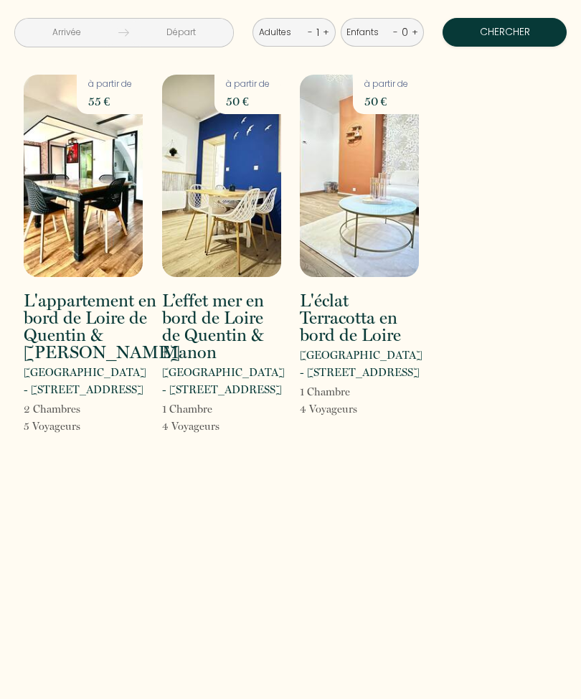
click at [241, 217] on img at bounding box center [221, 176] width 119 height 202
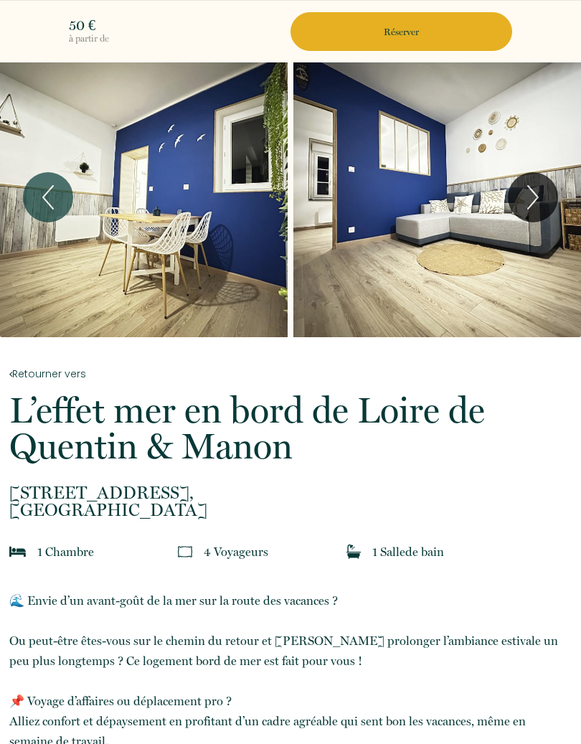
scroll to position [6, 0]
click at [536, 205] on icon "Next" at bounding box center [533, 197] width 30 height 43
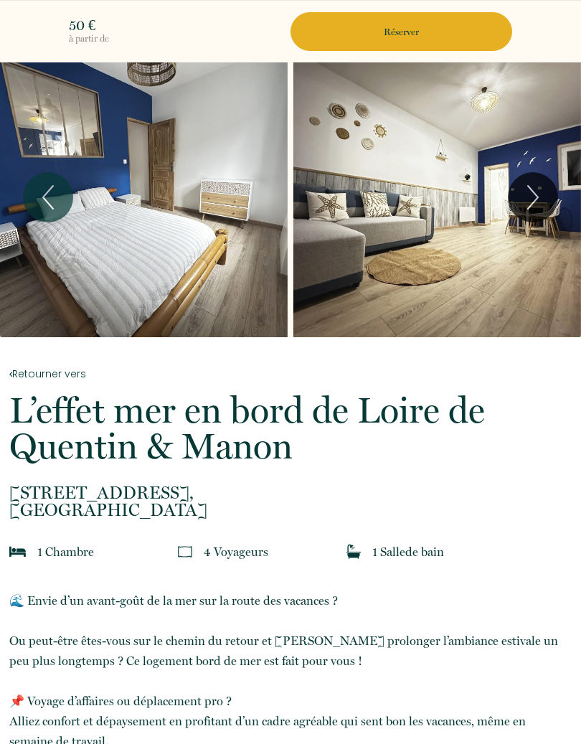
click at [537, 201] on icon "Next" at bounding box center [533, 197] width 30 height 43
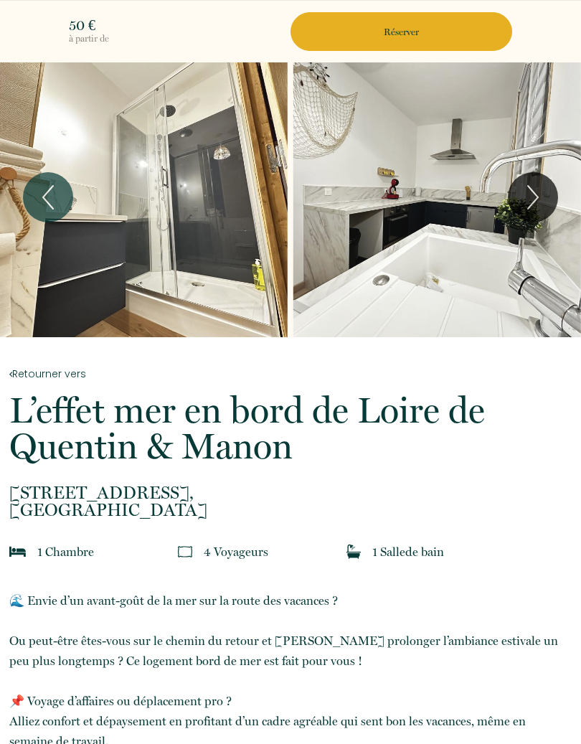
click at [529, 196] on icon "Next" at bounding box center [533, 197] width 30 height 43
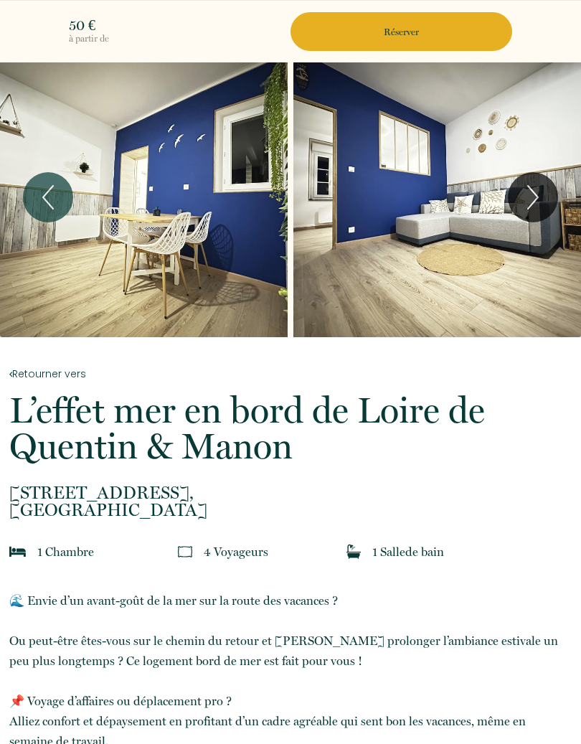
click at [50, 200] on icon "Previous" at bounding box center [48, 197] width 30 height 43
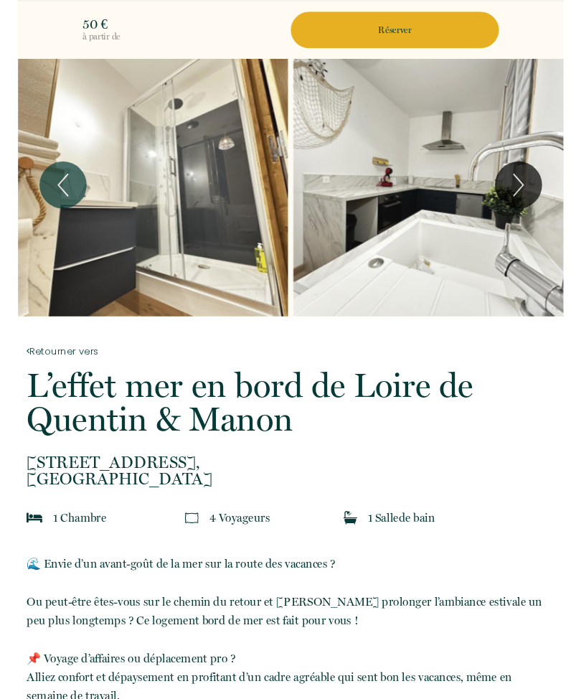
scroll to position [0, 0]
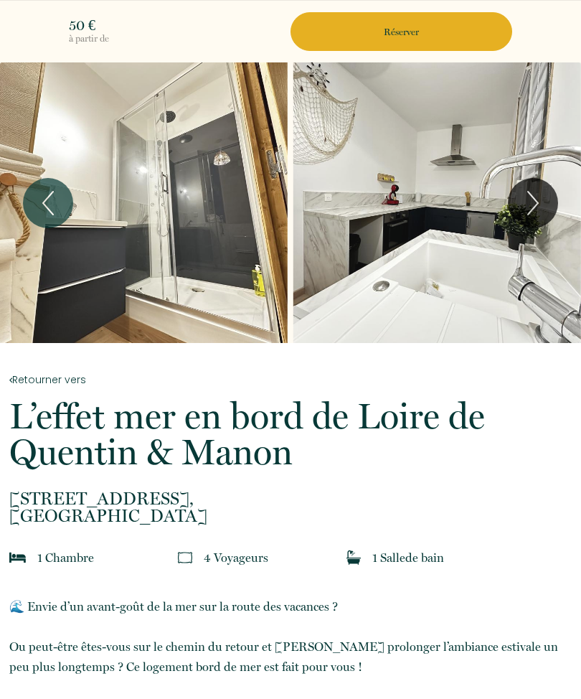
click at [40, 696] on p "🌊 Envie d’un avant-goût de la mer sur la route des vacances ? Ou peut-être êtes…" at bounding box center [290, 706] width 563 height 221
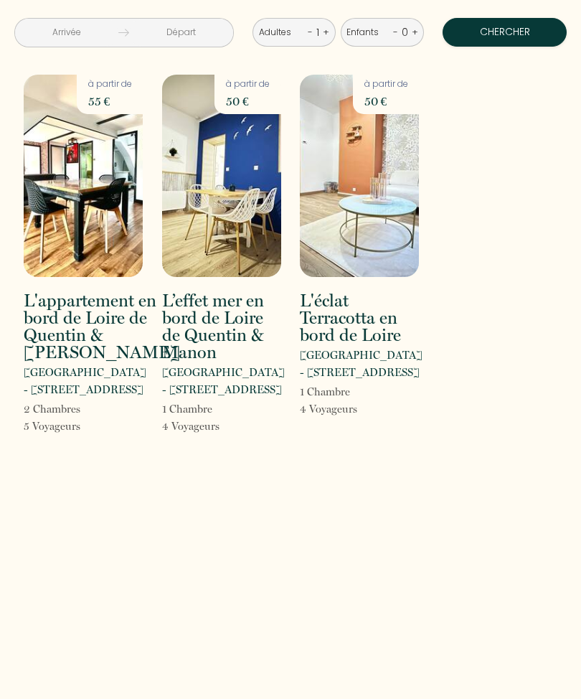
click at [98, 223] on img at bounding box center [83, 176] width 119 height 202
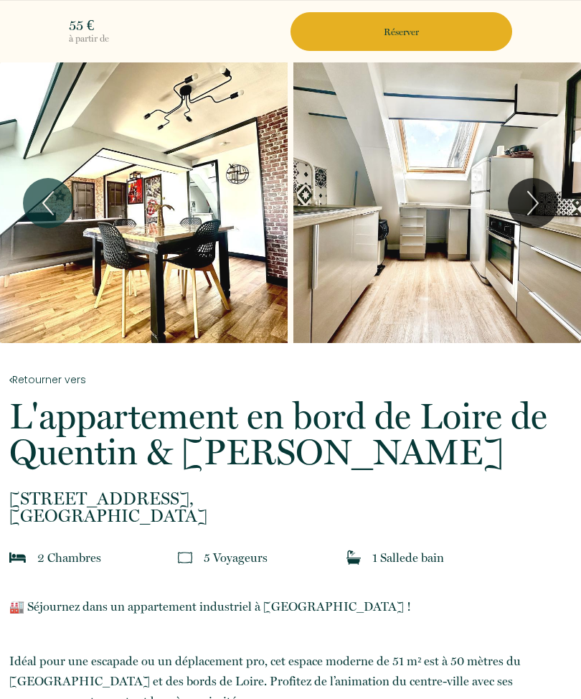
click at [472, 241] on div "Slideshow" at bounding box center [438, 202] width 288 height 281
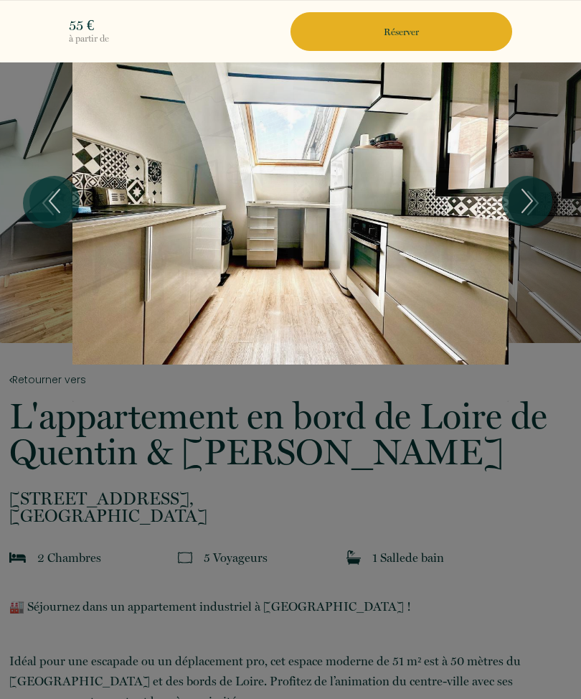
click at [526, 203] on icon "Next" at bounding box center [527, 200] width 30 height 43
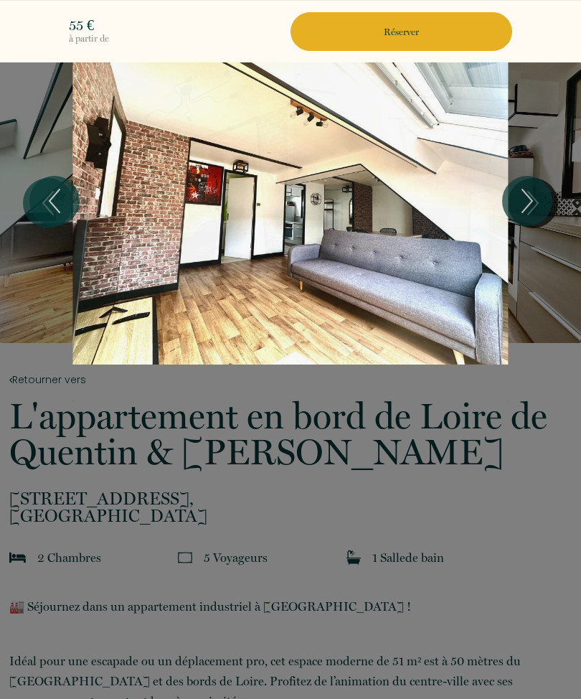
click at [523, 210] on icon "Next" at bounding box center [527, 200] width 30 height 43
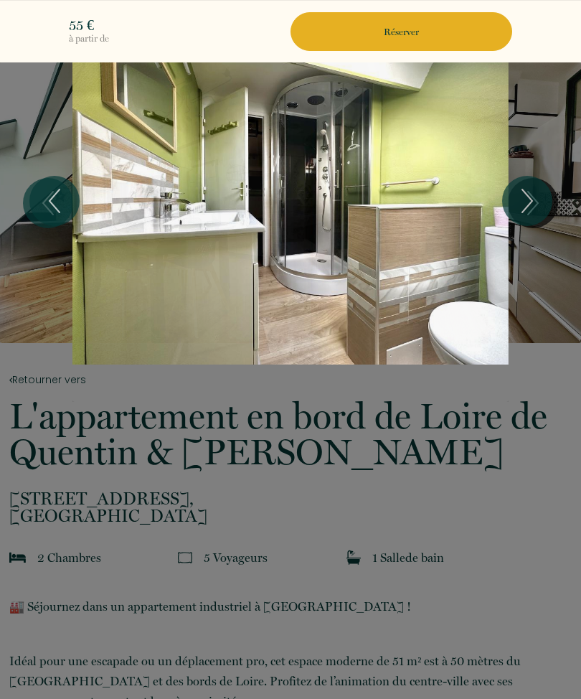
click at [533, 217] on icon "Next" at bounding box center [527, 200] width 30 height 43
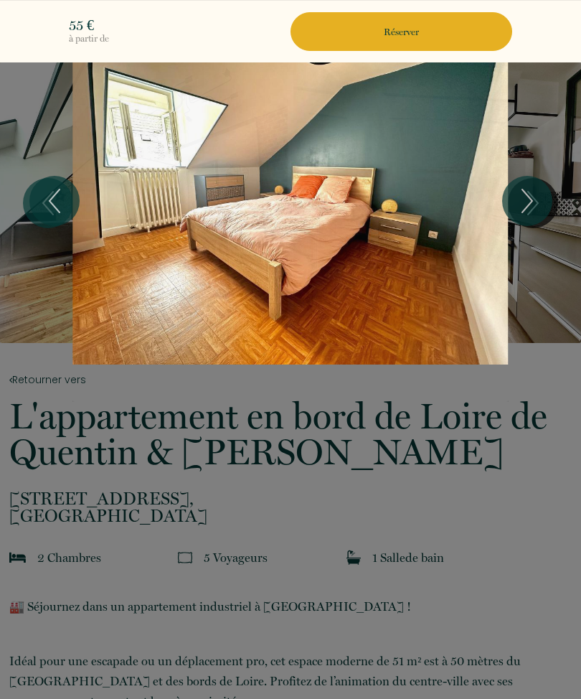
click at [528, 219] on icon "Next" at bounding box center [527, 200] width 30 height 43
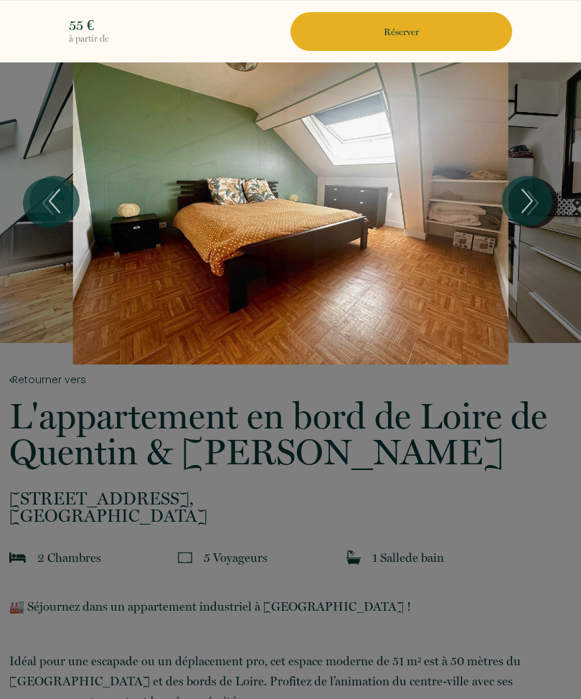
click at [528, 208] on icon "Next" at bounding box center [527, 200] width 30 height 43
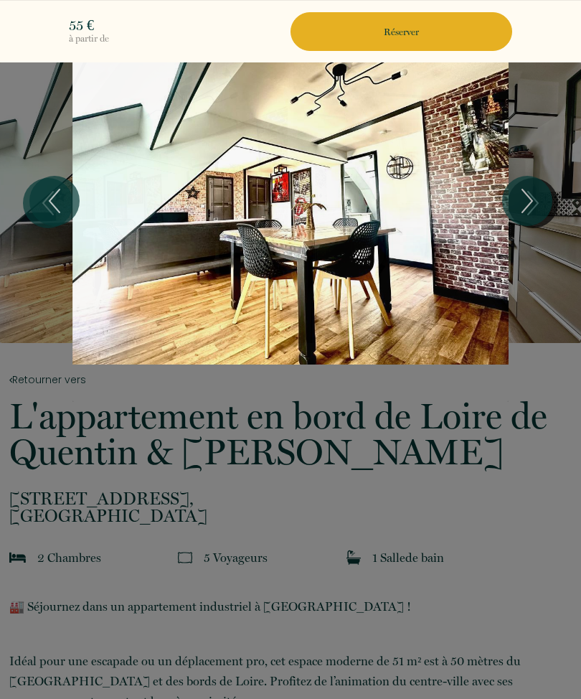
click at [530, 208] on icon "Next" at bounding box center [527, 200] width 30 height 43
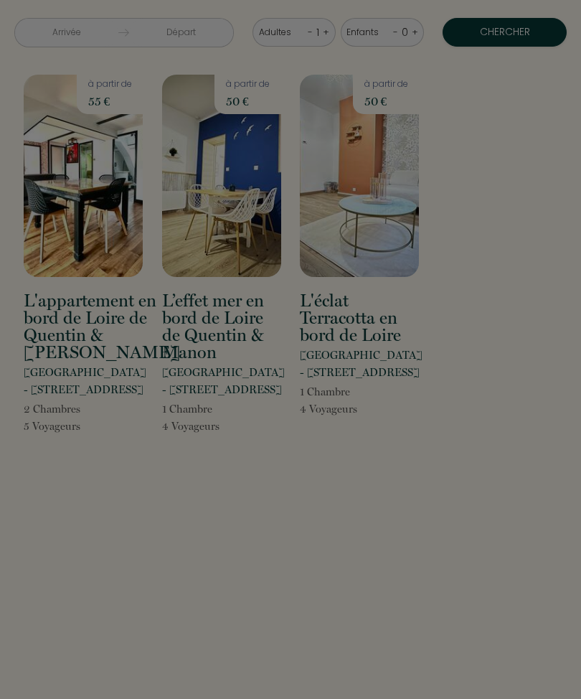
click at [388, 212] on div at bounding box center [290, 349] width 581 height 699
click at [385, 235] on div at bounding box center [290, 349] width 581 height 699
click at [362, 237] on div at bounding box center [290, 349] width 581 height 699
click at [384, 221] on div at bounding box center [290, 349] width 581 height 699
click at [373, 215] on div at bounding box center [290, 349] width 581 height 699
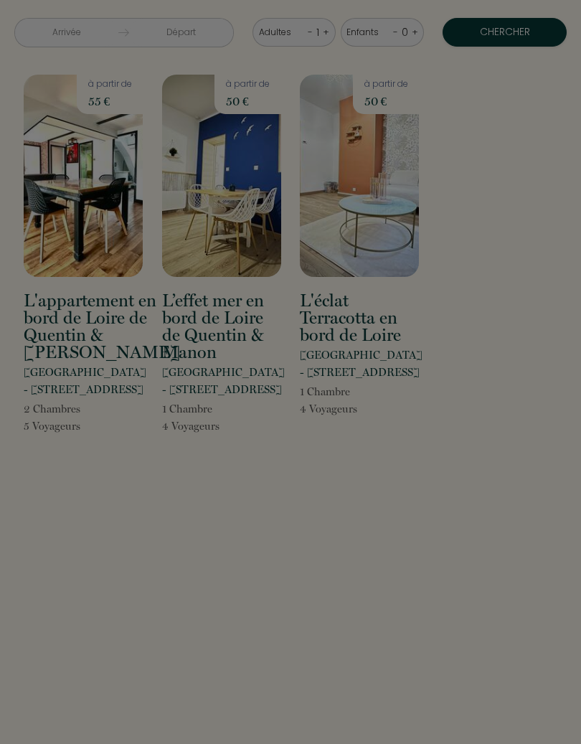
click at [346, 318] on div at bounding box center [290, 372] width 581 height 744
click at [375, 205] on div at bounding box center [290, 372] width 581 height 744
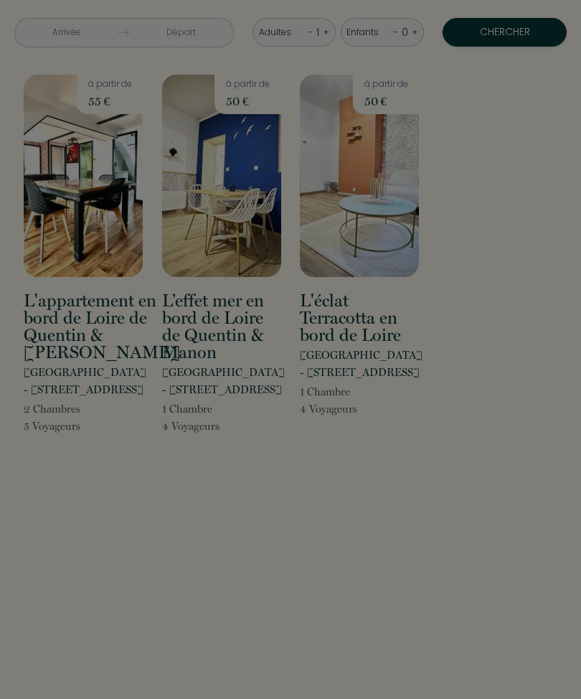
click at [370, 250] on div at bounding box center [290, 349] width 581 height 699
click at [375, 347] on div at bounding box center [290, 349] width 581 height 699
click at [94, 232] on div at bounding box center [290, 349] width 581 height 699
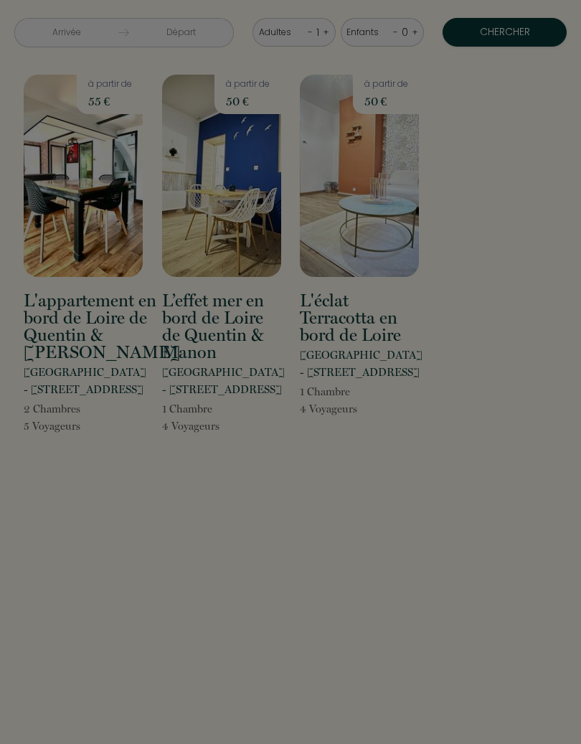
click at [380, 212] on div at bounding box center [290, 372] width 581 height 744
click at [378, 193] on div at bounding box center [290, 372] width 581 height 744
click at [373, 178] on div at bounding box center [290, 372] width 581 height 744
